Goal: Task Accomplishment & Management: Use online tool/utility

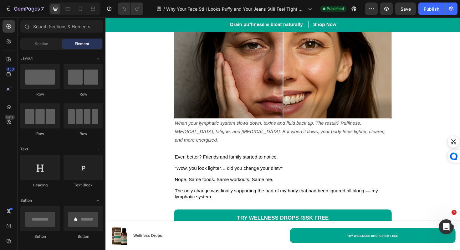
scroll to position [1101, 0]
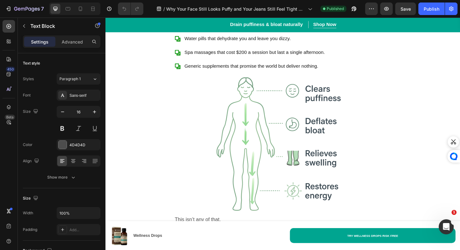
scroll to position [1282, 0]
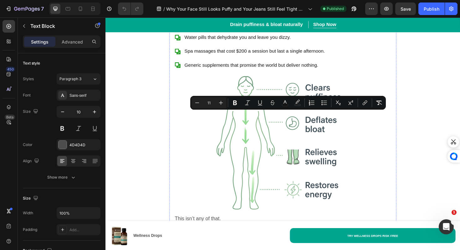
drag, startPoint x: 219, startPoint y: 149, endPoint x: 175, endPoint y: 119, distance: 53.6
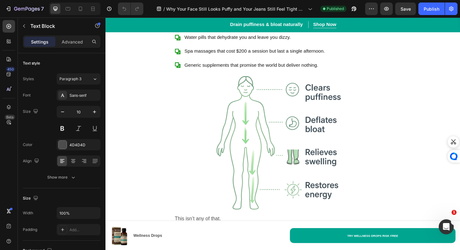
drag, startPoint x: 220, startPoint y: 151, endPoint x: 176, endPoint y: 117, distance: 55.8
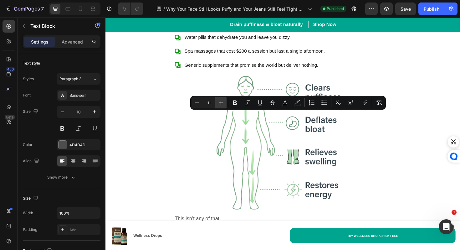
click at [221, 101] on icon "Editor contextual toolbar" at bounding box center [221, 103] width 4 height 4
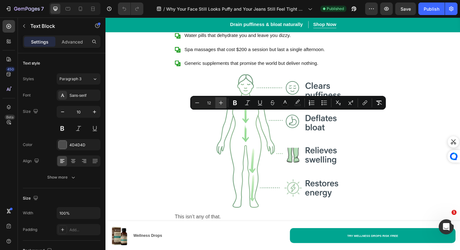
click at [221, 101] on icon "Editor contextual toolbar" at bounding box center [221, 103] width 4 height 4
click at [218, 101] on icon "Editor contextual toolbar" at bounding box center [221, 103] width 6 height 6
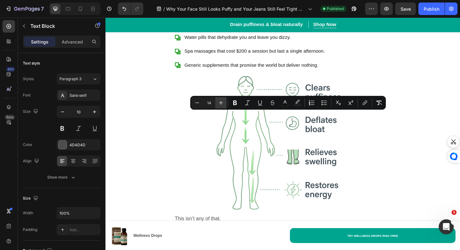
click at [218, 101] on icon "Editor contextual toolbar" at bounding box center [221, 103] width 6 height 6
type input "16"
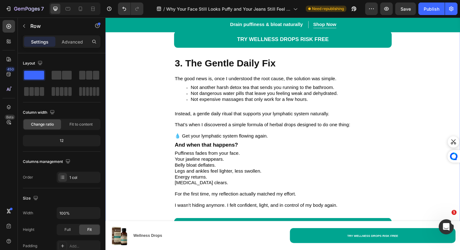
scroll to position [0, 0]
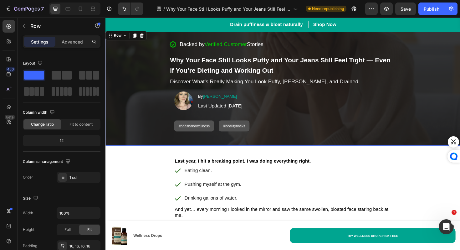
click at [427, 43] on div "Backed by Verified Customer Stories Item List Why Your Face Still Looks Puffy a…" at bounding box center [294, 91] width 366 height 113
click at [76, 41] on p "Advanced" at bounding box center [72, 42] width 21 height 7
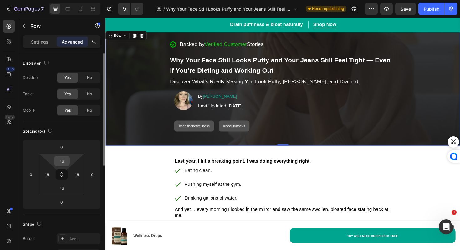
click at [65, 162] on input "16" at bounding box center [62, 160] width 13 height 9
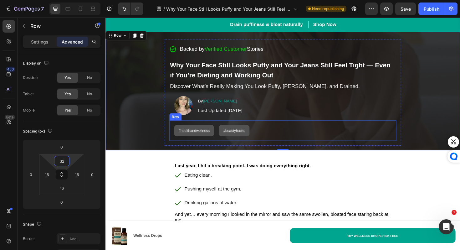
type input "3"
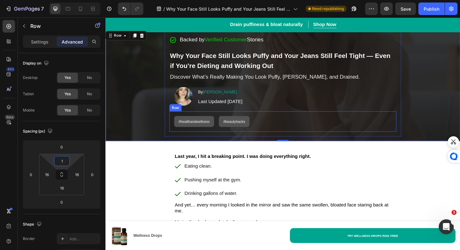
type input "16"
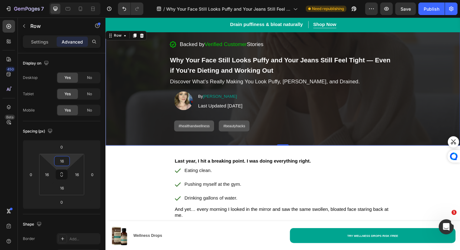
click at [441, 124] on div "Backed by Verified Customer Stories Item List Why Your Face Still Looks Puffy a…" at bounding box center [294, 91] width 366 height 113
click at [435, 12] on div "Publish" at bounding box center [432, 9] width 16 height 7
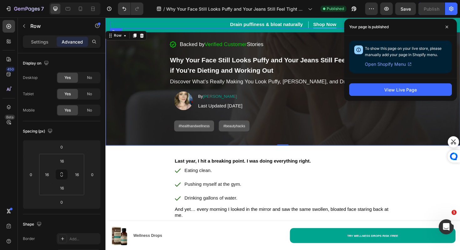
click at [229, 22] on div "Drain puffiness & bloat naturally Heading Shop Now Button Row Shop Now Button R…" at bounding box center [293, 25] width 366 height 8
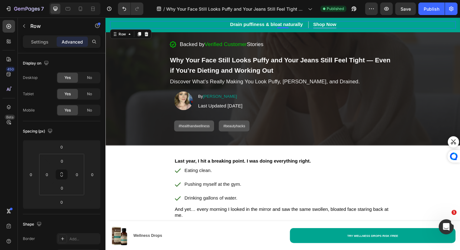
click at [196, 28] on div "Drain puffiness & bloat naturally Heading Shop Now Button Row Shop Now Button R…" at bounding box center [293, 25] width 366 height 8
click at [196, 31] on div "Drain puffiness & bloat naturally Heading Shop Now Button Row Shop Now Button R…" at bounding box center [294, 25] width 376 height 15
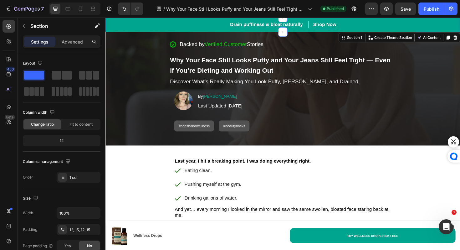
click at [153, 33] on div "Drain puffiness & bloat naturally Heading Shop Now Button Row Shop Now Button R…" at bounding box center [294, 25] width 376 height 15
click at [159, 28] on div "Drain puffiness & bloat naturally Heading Shop Now Button Row Shop Now Button R…" at bounding box center [293, 25] width 366 height 8
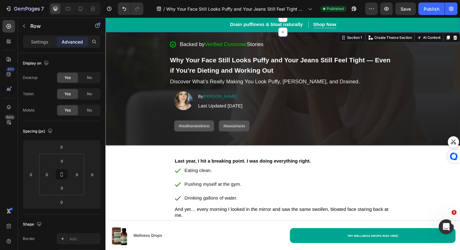
click at [157, 32] on div "Drain puffiness & bloat naturally Heading Shop Now Button Row Shop Now Button R…" at bounding box center [294, 25] width 376 height 15
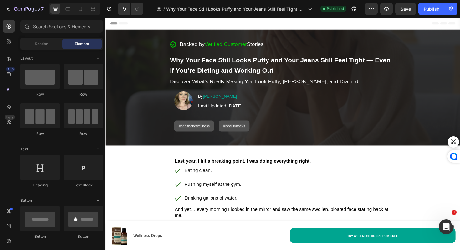
click at [379, 25] on div "Header" at bounding box center [294, 24] width 366 height 13
click at [261, 28] on div "Header" at bounding box center [294, 24] width 366 height 13
click at [112, 25] on icon at bounding box center [113, 24] width 4 height 4
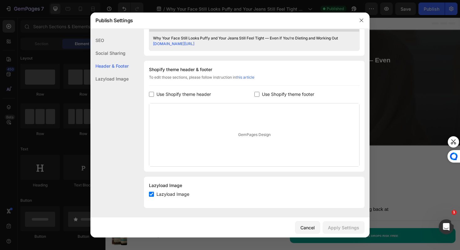
scroll to position [268, 0]
click at [313, 222] on button "Cancel" at bounding box center [307, 227] width 25 height 13
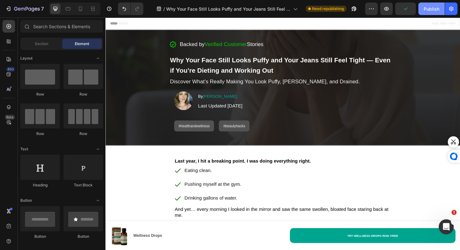
click at [437, 9] on div "Publish" at bounding box center [432, 9] width 16 height 7
